Goal: Information Seeking & Learning: Learn about a topic

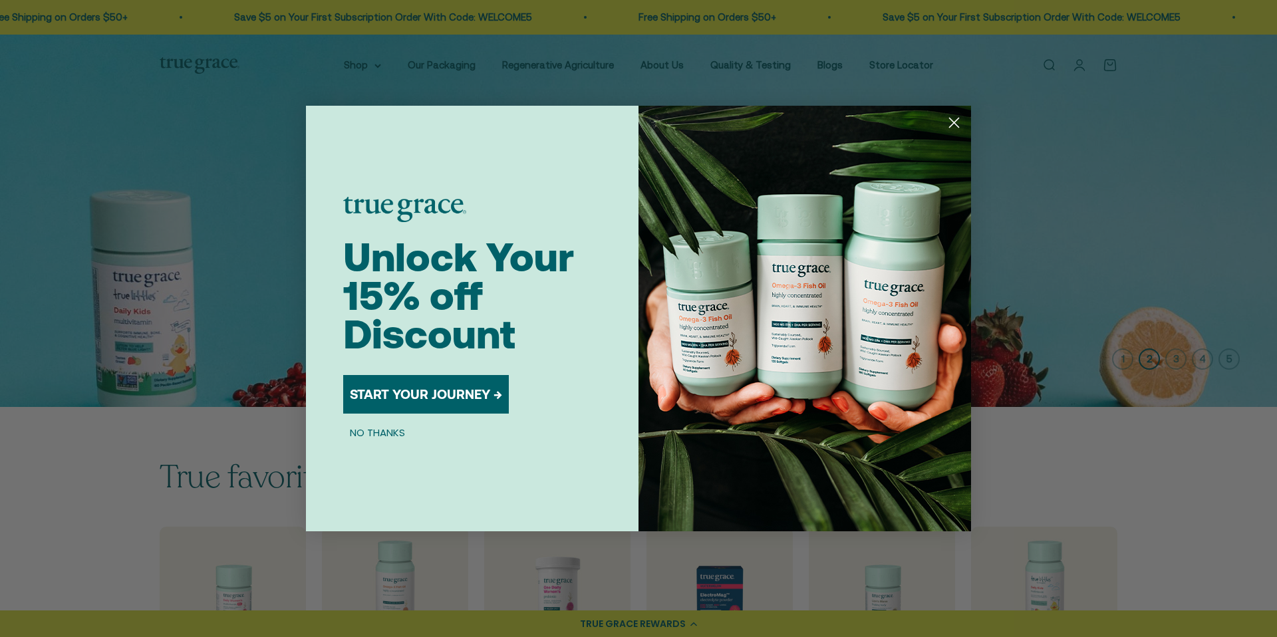
click at [955, 124] on circle "Close dialog" at bounding box center [954, 123] width 22 height 22
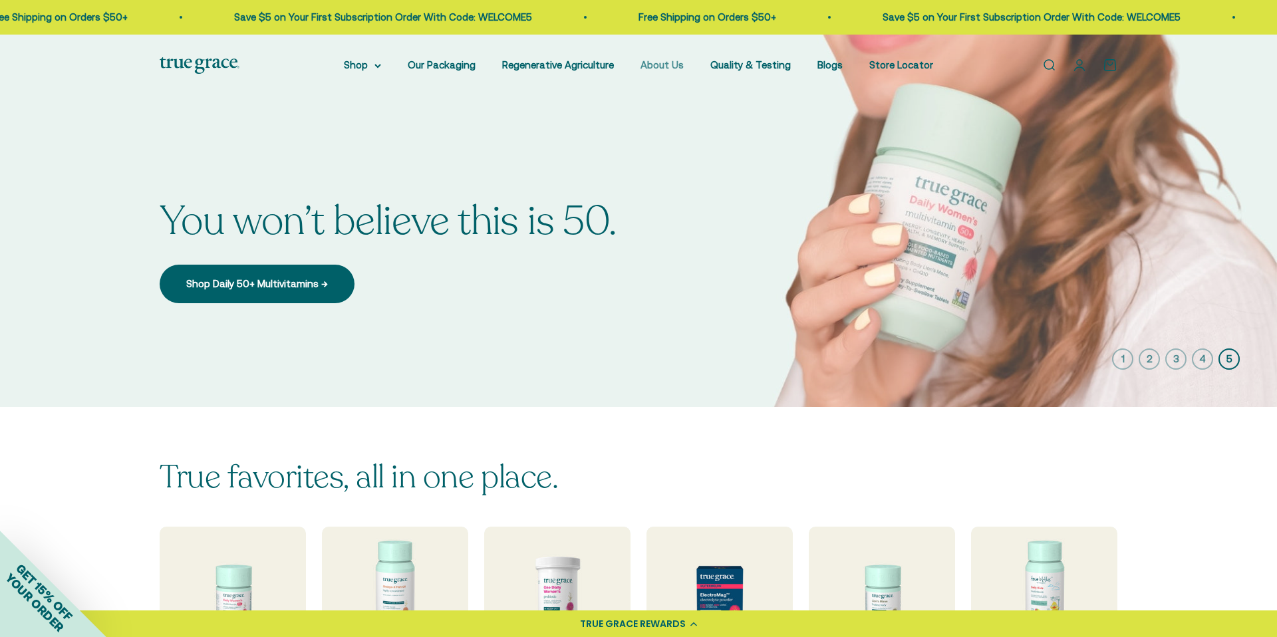
click at [670, 64] on link "About Us" at bounding box center [662, 64] width 43 height 11
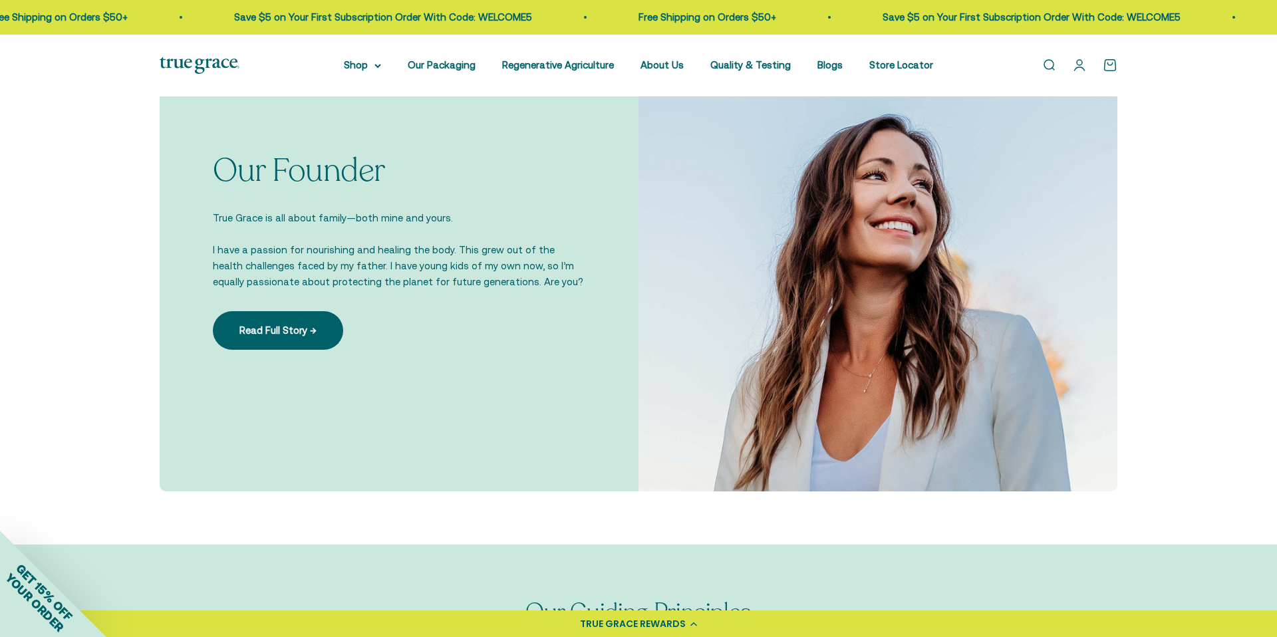
scroll to position [951, 0]
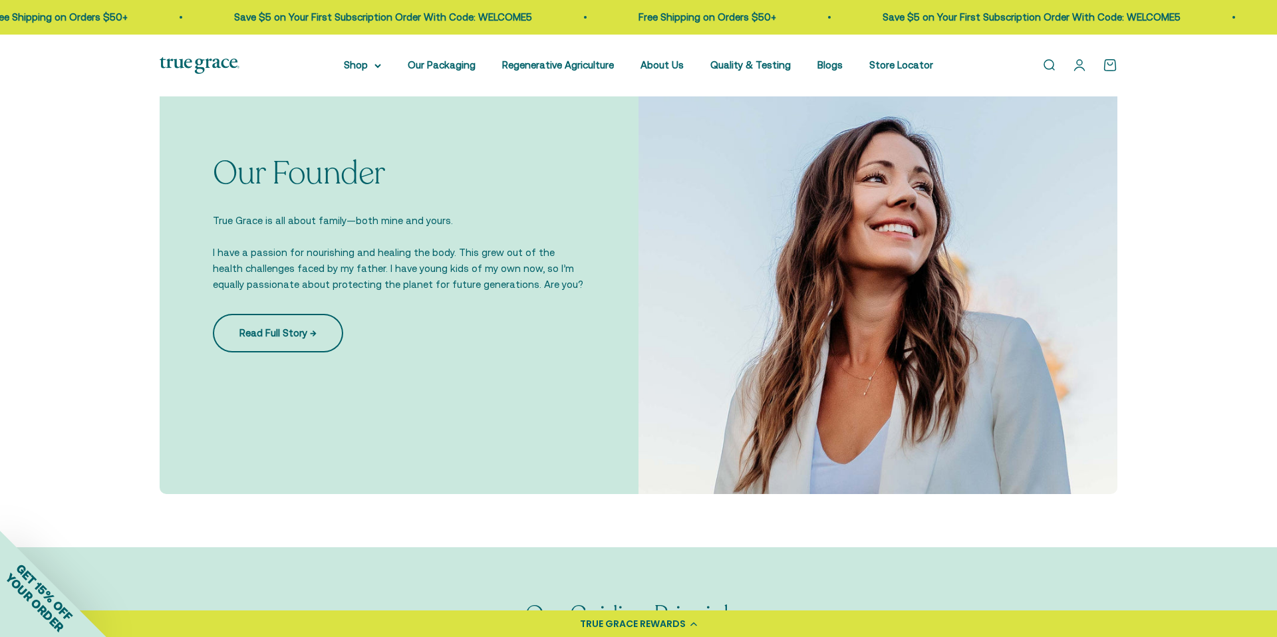
click at [269, 339] on link "Read Full Story →" at bounding box center [278, 333] width 130 height 39
